Goal: Navigation & Orientation: Find specific page/section

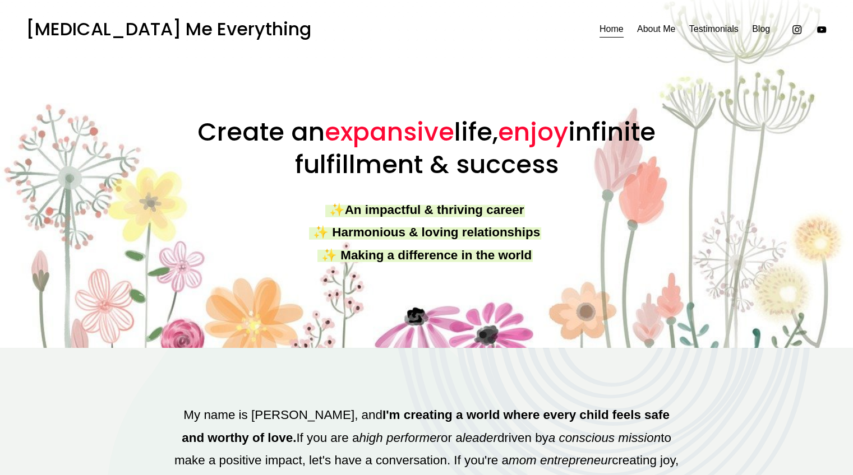
click at [644, 32] on link "About Me" at bounding box center [656, 30] width 38 height 18
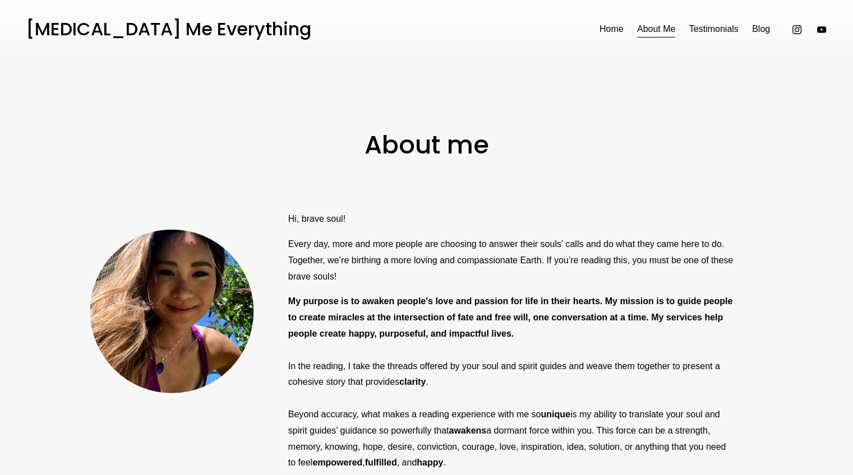
click at [600, 36] on link "Home" at bounding box center [611, 30] width 24 height 18
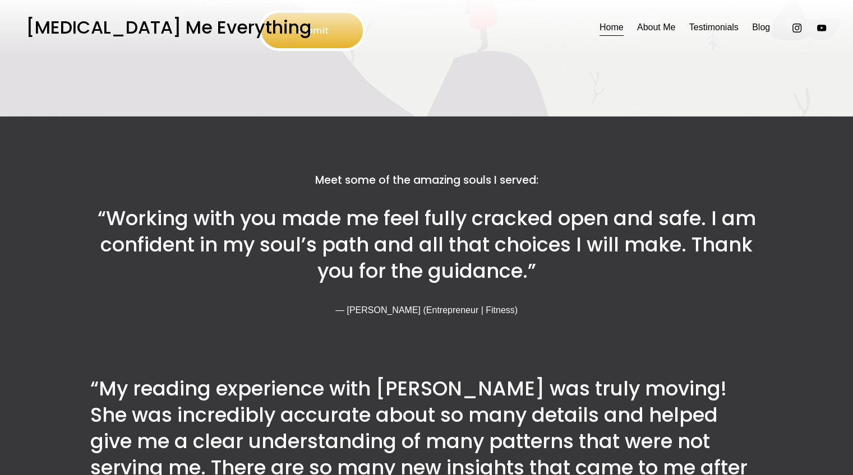
scroll to position [3915, 0]
